Goal: Task Accomplishment & Management: Use online tool/utility

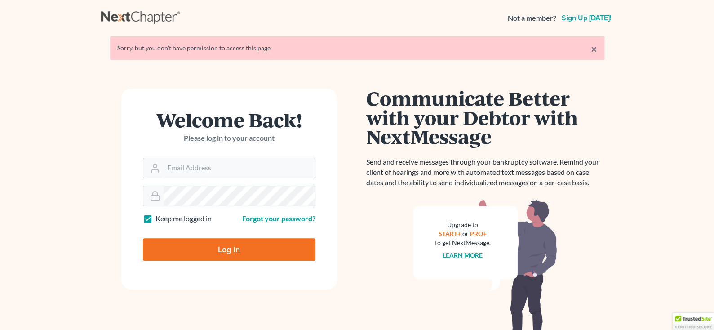
type input "[PERSON_NAME][EMAIL_ADDRESS][PERSON_NAME][DOMAIN_NAME]"
click at [188, 248] on input "Log In" at bounding box center [229, 249] width 173 height 22
type input "Thinking..."
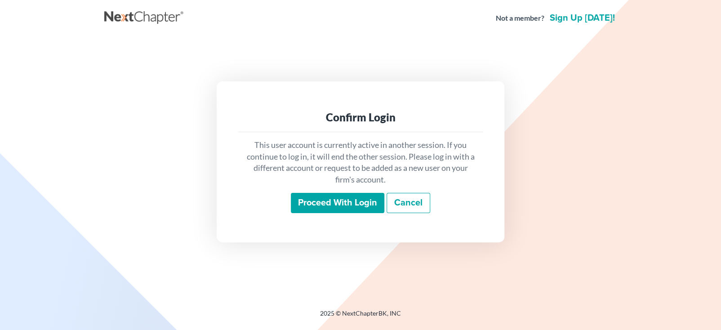
click at [340, 208] on input "Proceed with login" at bounding box center [338, 203] width 94 height 21
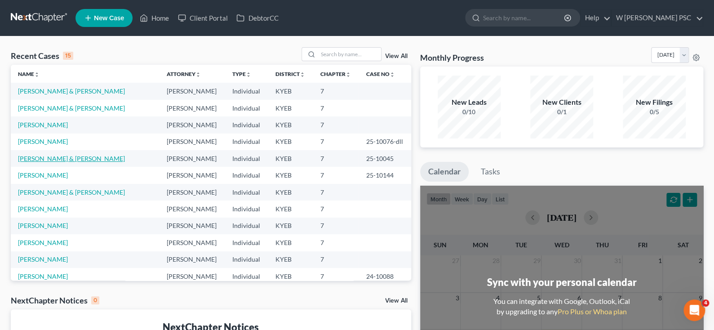
click at [53, 156] on link "McKenzie, Joshua & Rebecca" at bounding box center [71, 159] width 107 height 8
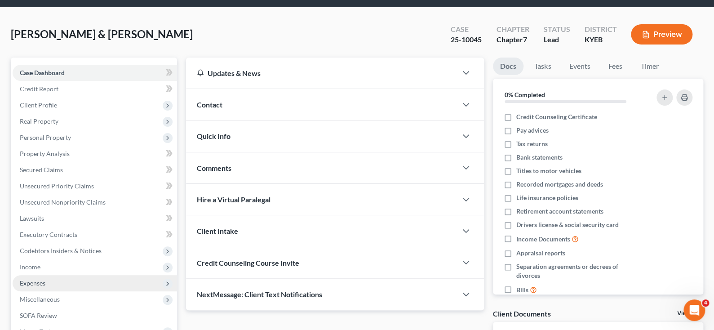
scroll to position [45, 0]
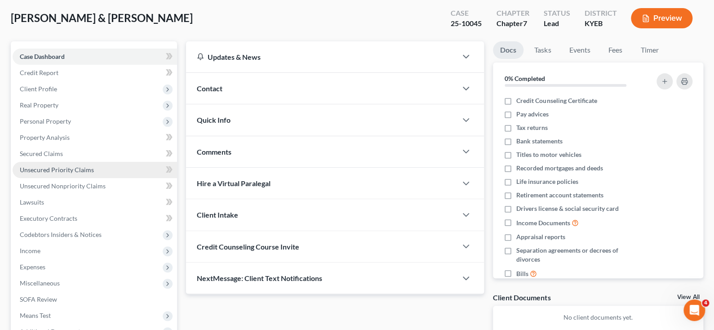
click at [53, 173] on link "Unsecured Priority Claims" at bounding box center [95, 170] width 165 height 16
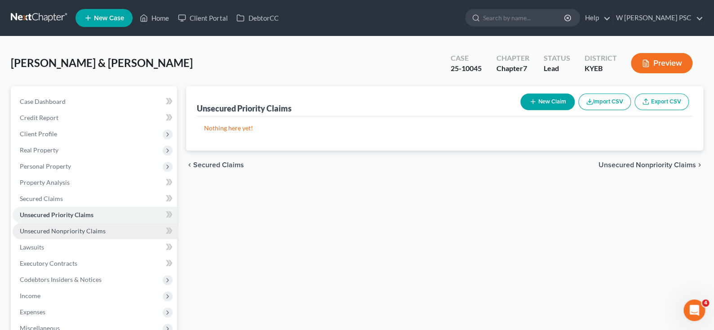
click at [102, 223] on link "Unsecured Nonpriority Claims" at bounding box center [95, 231] width 165 height 16
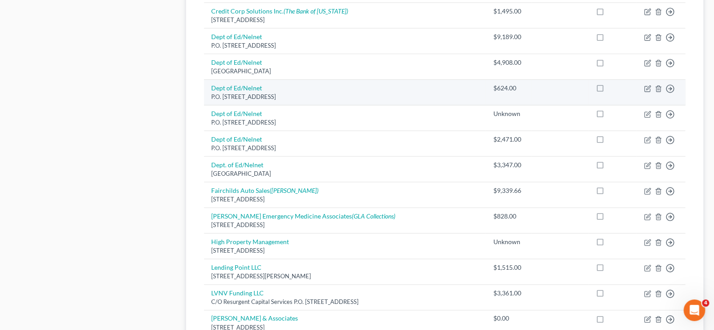
scroll to position [629, 0]
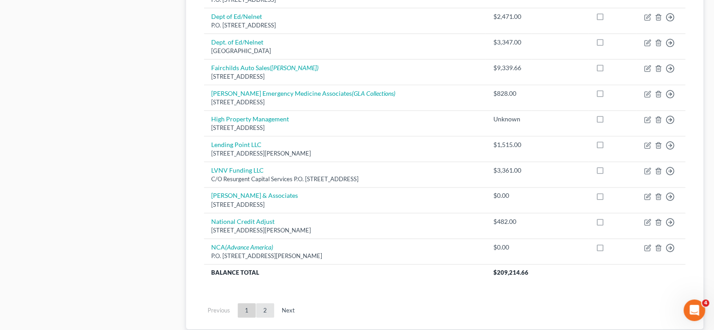
click at [262, 303] on link "2" at bounding box center [265, 310] width 18 height 14
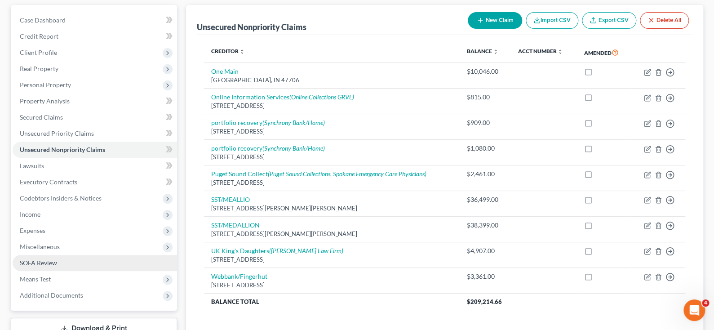
scroll to position [0, 0]
